Goal: Information Seeking & Learning: Learn about a topic

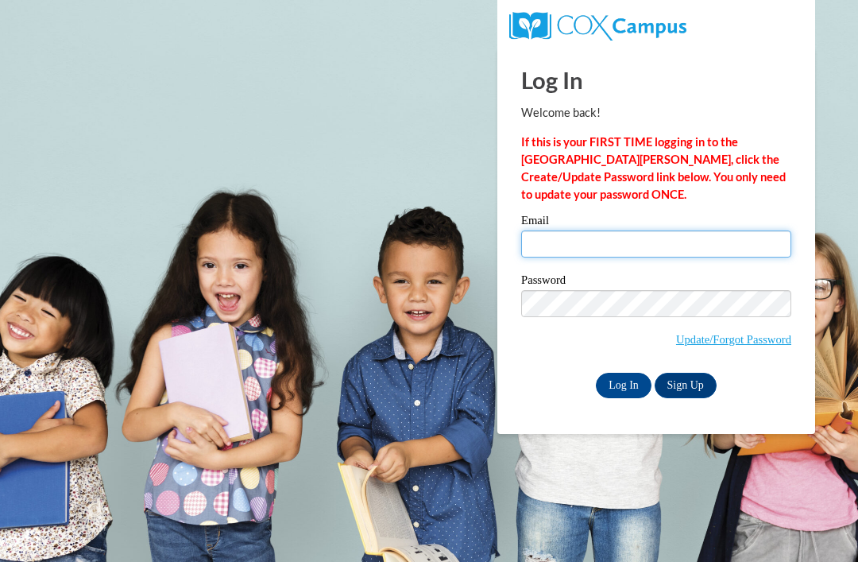
click at [668, 249] on input "Email" at bounding box center [656, 243] width 270 height 27
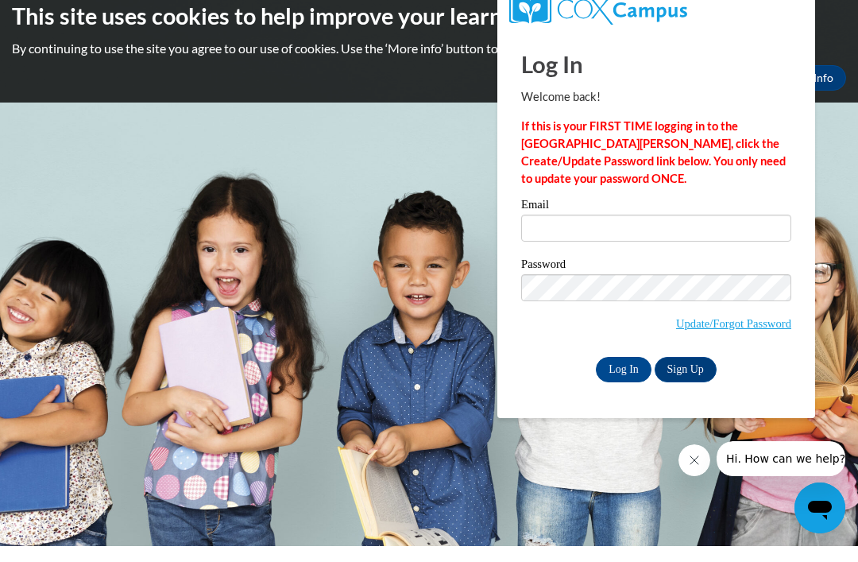
click at [769, 79] on h1 "Log In" at bounding box center [656, 80] width 270 height 33
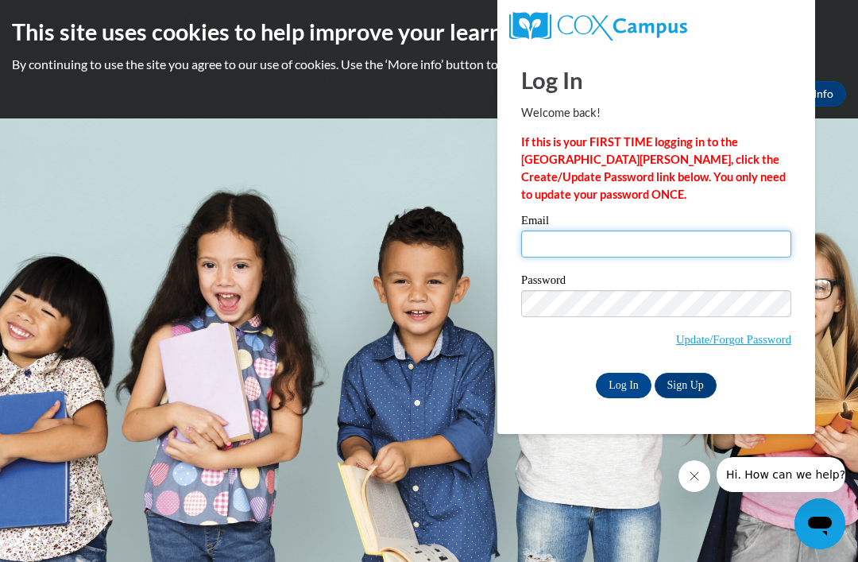
click at [616, 234] on input "Email" at bounding box center [656, 243] width 270 height 27
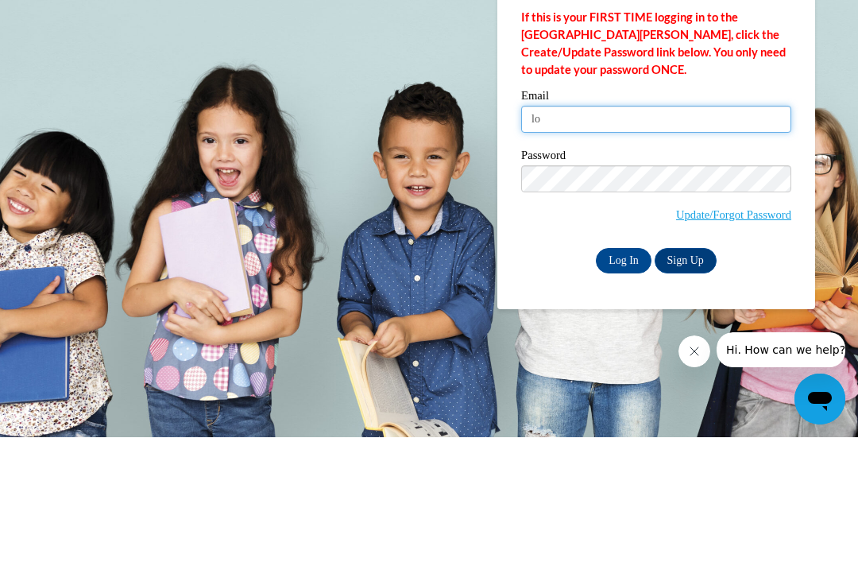
type input "l"
type input "sjames@ctcheadstart.com"
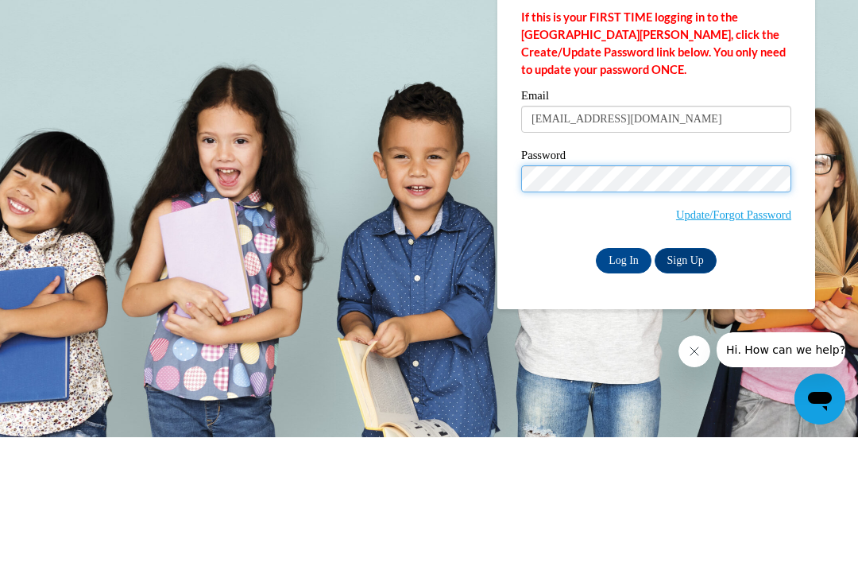
click at [624, 373] on input "Log In" at bounding box center [624, 385] width 56 height 25
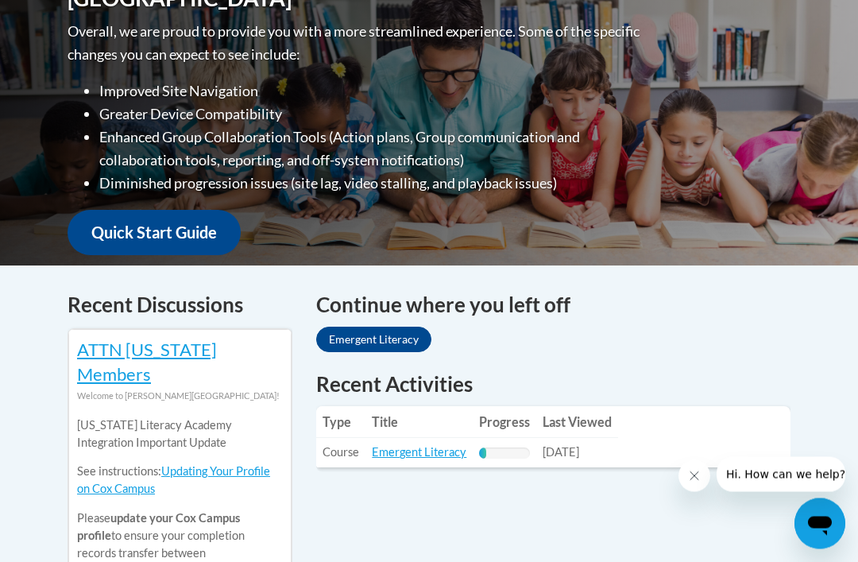
scroll to position [430, 0]
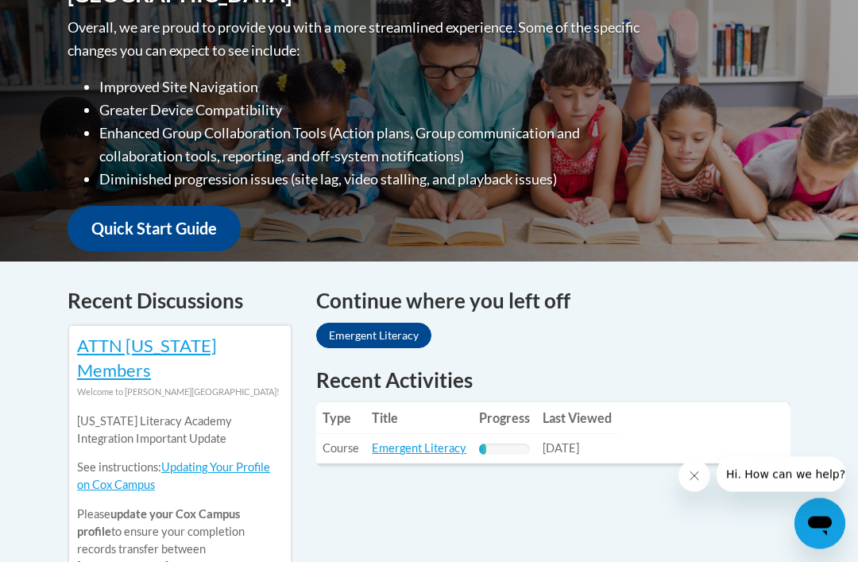
click at [416, 442] on link "Emergent Literacy" at bounding box center [419, 449] width 95 height 14
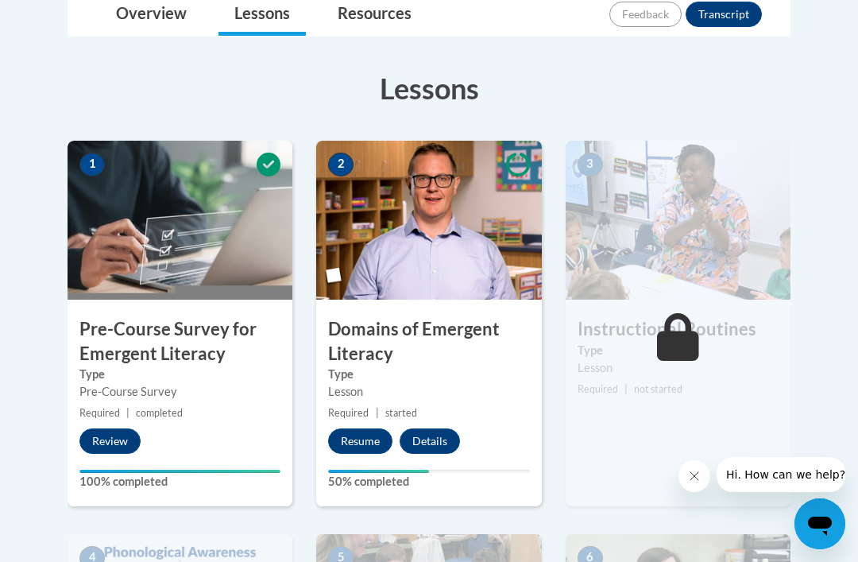
scroll to position [393, 0]
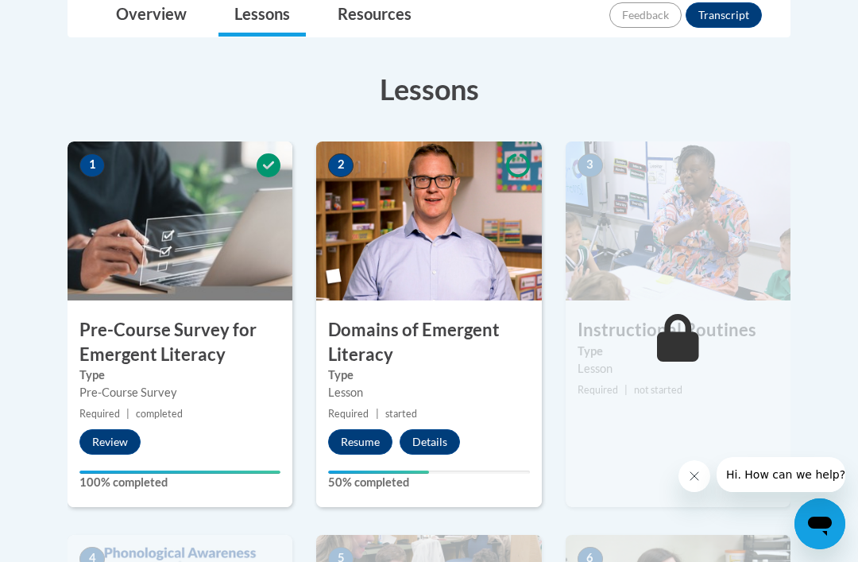
click at [361, 438] on button "Resume" at bounding box center [360, 441] width 64 height 25
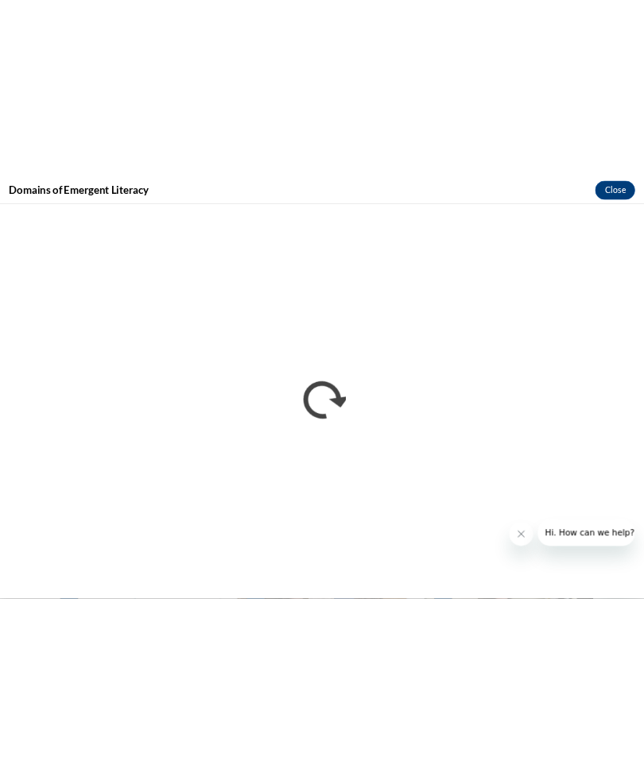
scroll to position [285, 0]
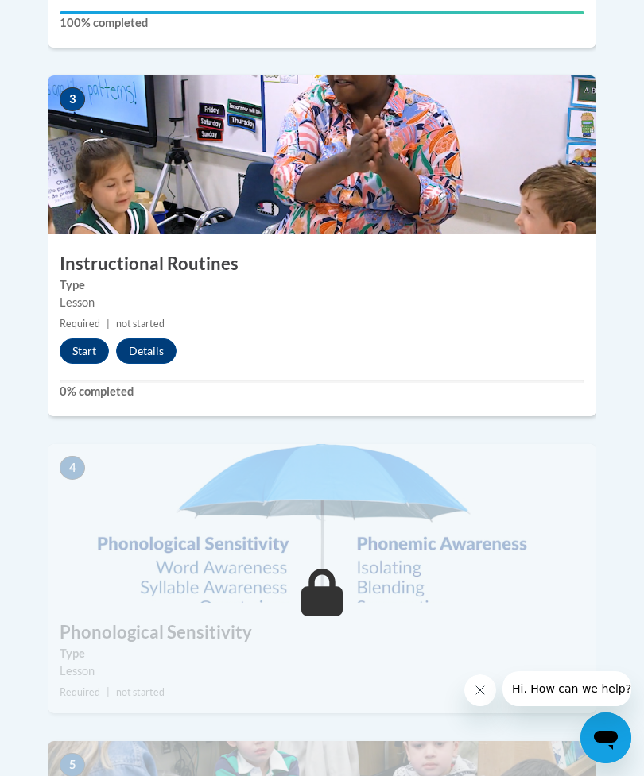
scroll to position [1323, 0]
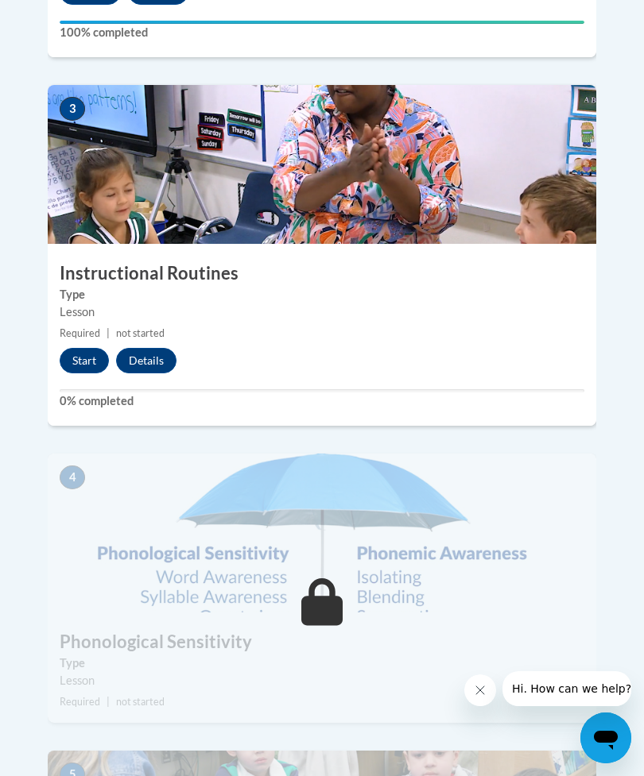
click at [83, 348] on button "Start" at bounding box center [84, 360] width 49 height 25
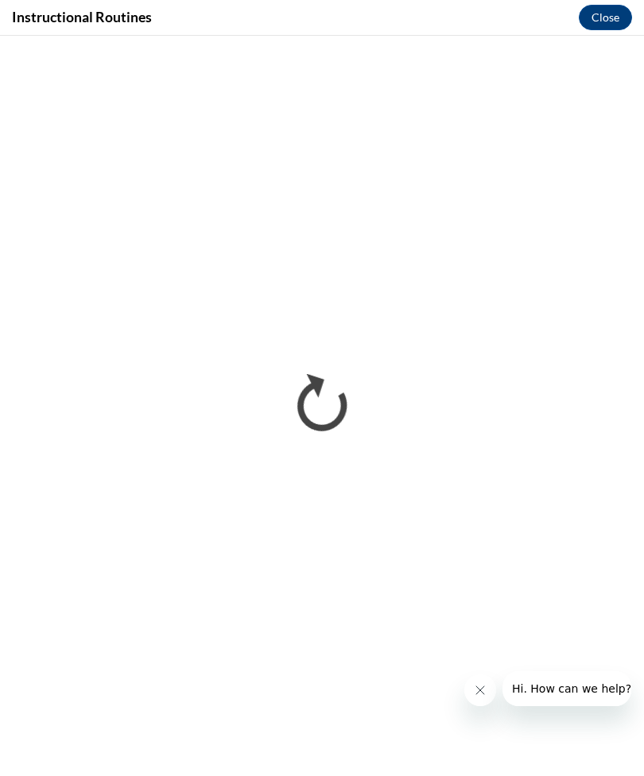
scroll to position [1348, 0]
click at [478, 685] on icon "Close message from company" at bounding box center [480, 690] width 13 height 13
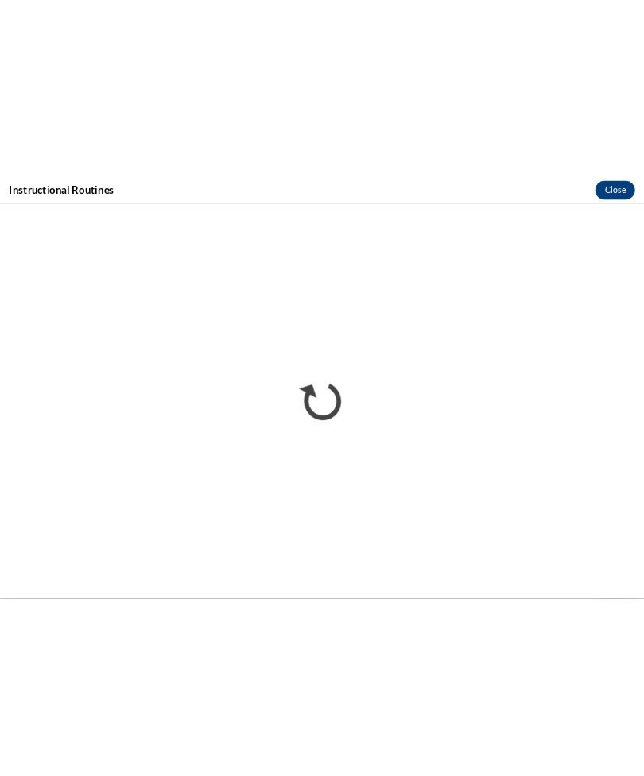
scroll to position [1323, 0]
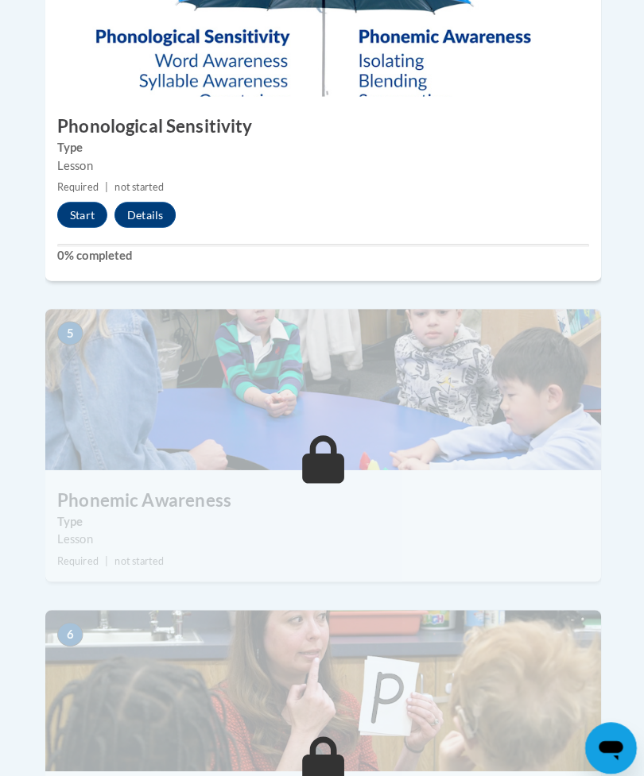
scroll to position [1871, 0]
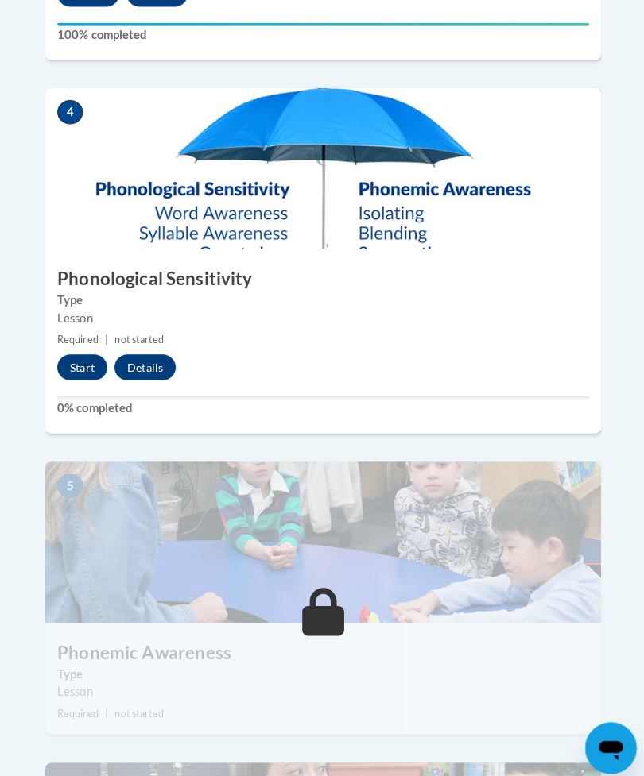
click at [96, 350] on button "Start" at bounding box center [84, 362] width 49 height 25
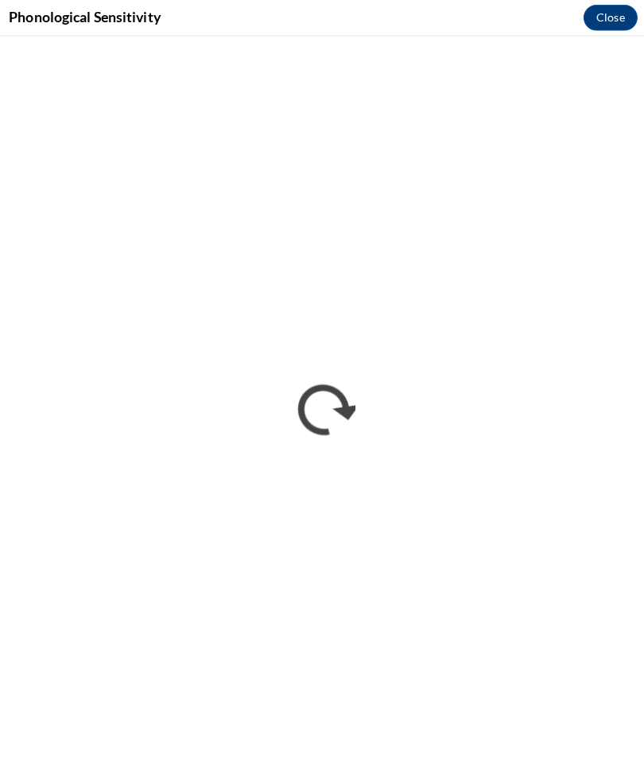
scroll to position [1690, 0]
